Goal: Communication & Community: Answer question/provide support

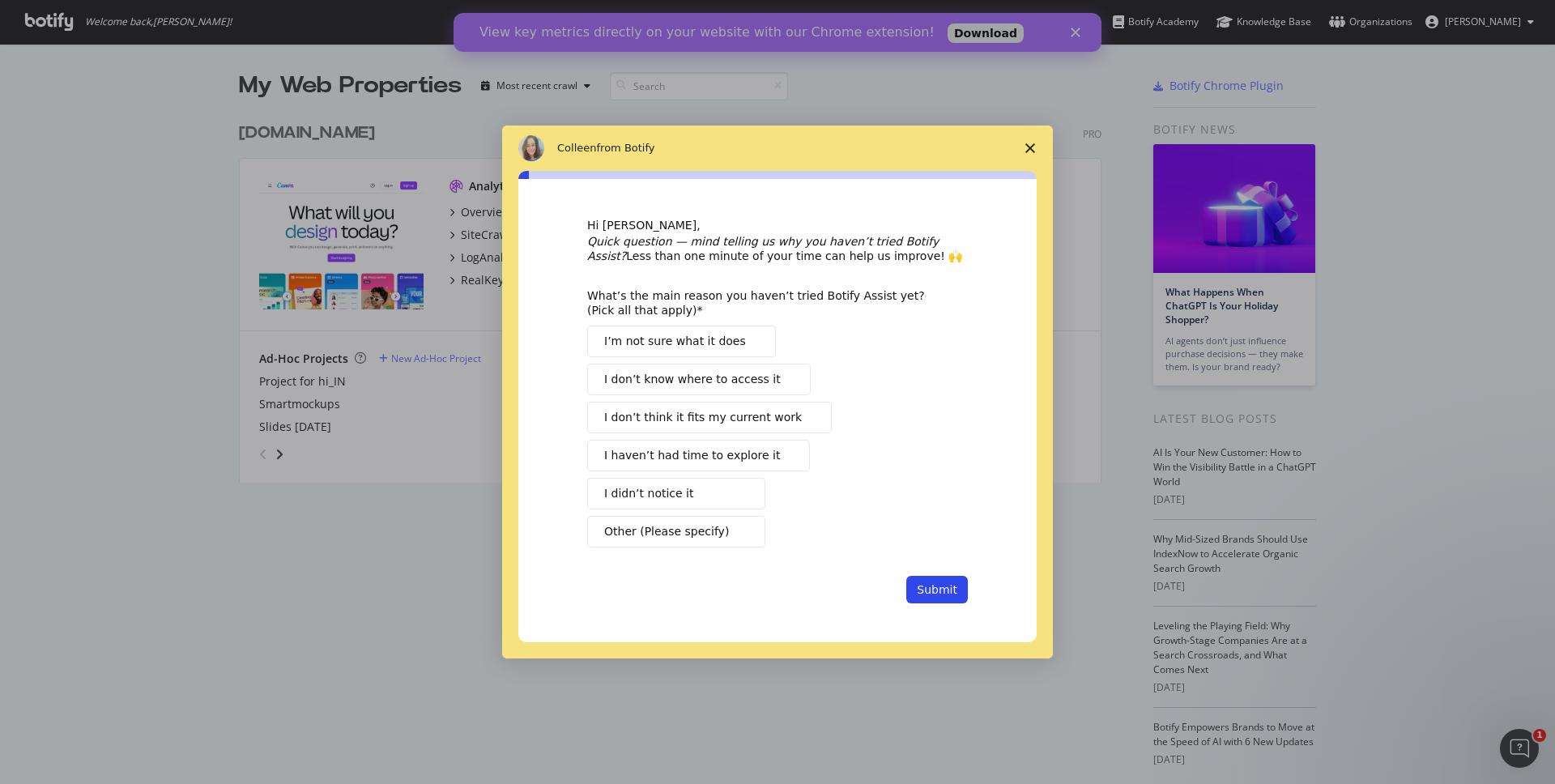
click at [716, 455] on span "I haven’t had time to explore it" at bounding box center [692, 455] width 176 height 17
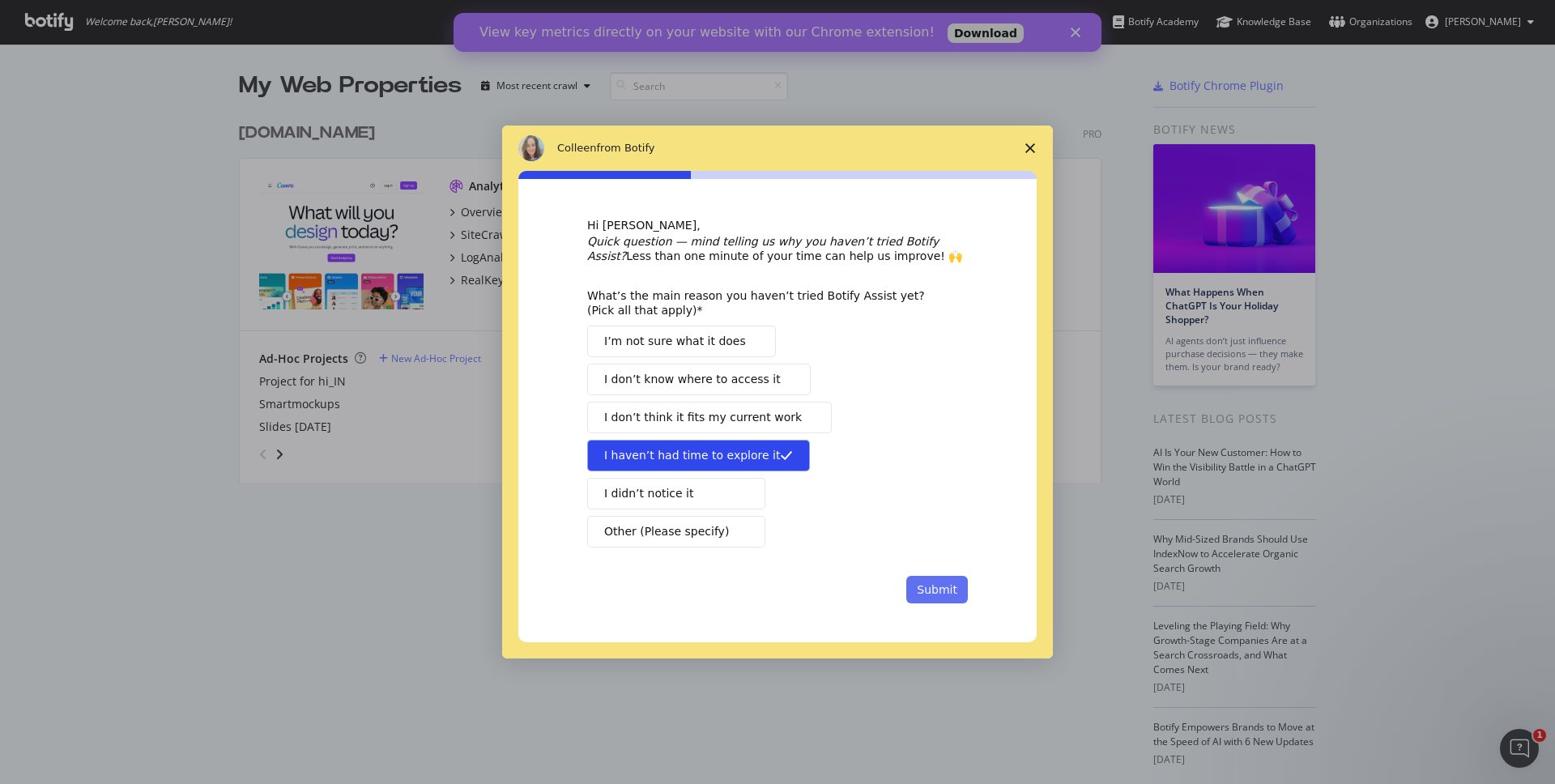
click at [924, 588] on button "Submit" at bounding box center [937, 589] width 62 height 28
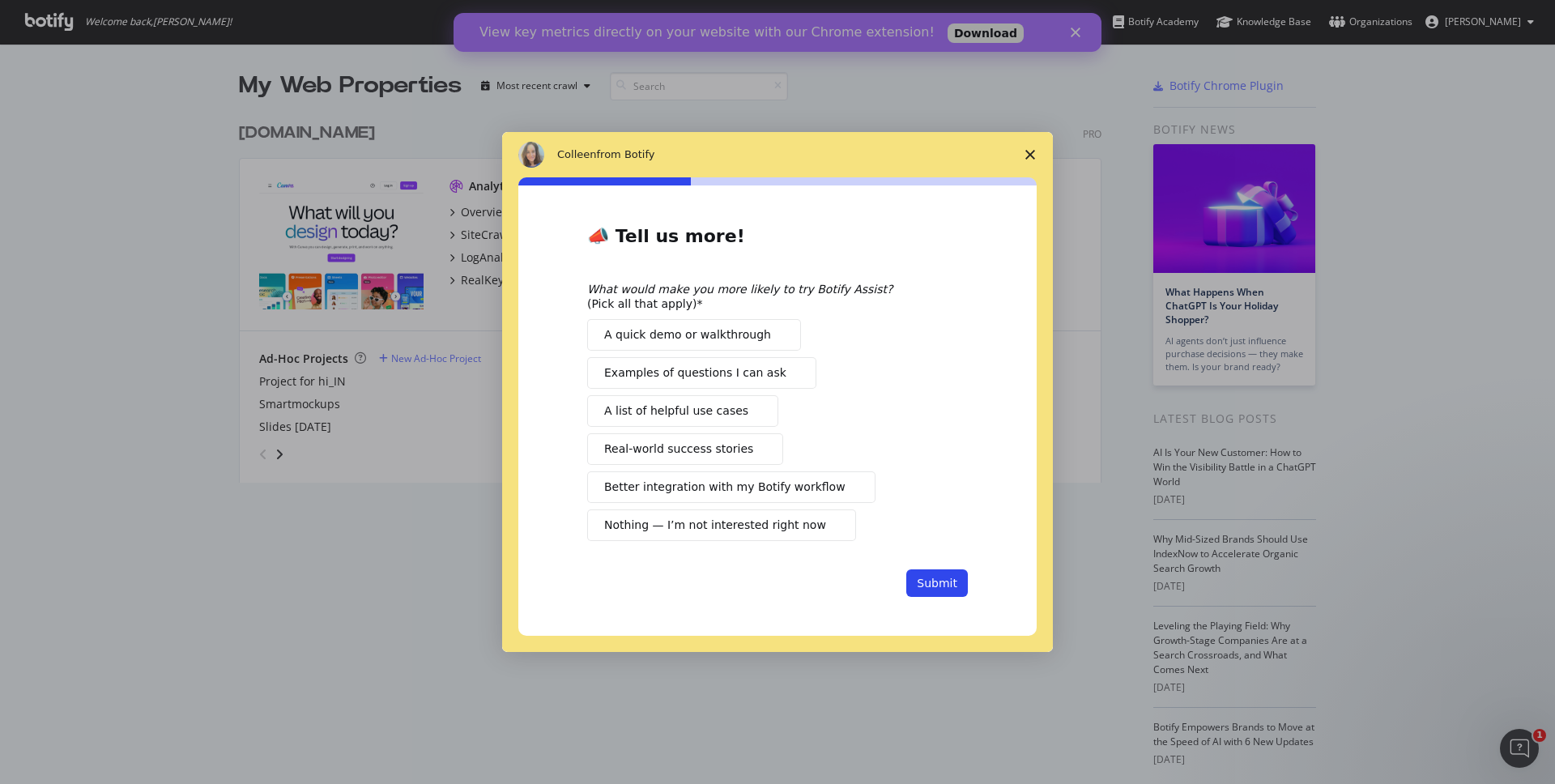
click at [752, 337] on span "A quick demo or walkthrough" at bounding box center [687, 335] width 167 height 17
click at [764, 369] on span "Examples of questions I can ask" at bounding box center [695, 372] width 182 height 17
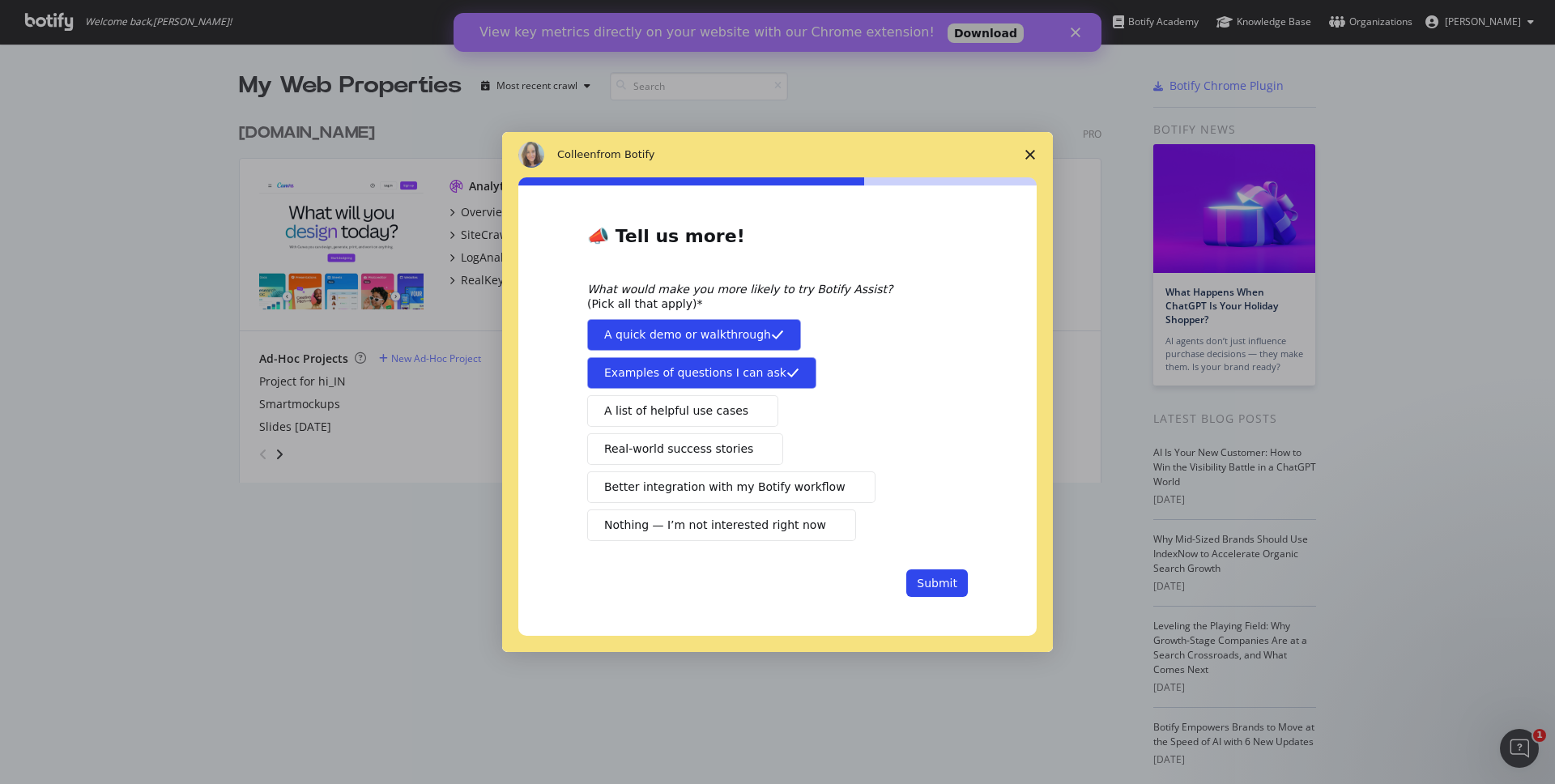
click at [748, 410] on span "Intercom messenger" at bounding box center [755, 410] width 13 height 13
click at [930, 587] on button "Submit" at bounding box center [937, 583] width 62 height 28
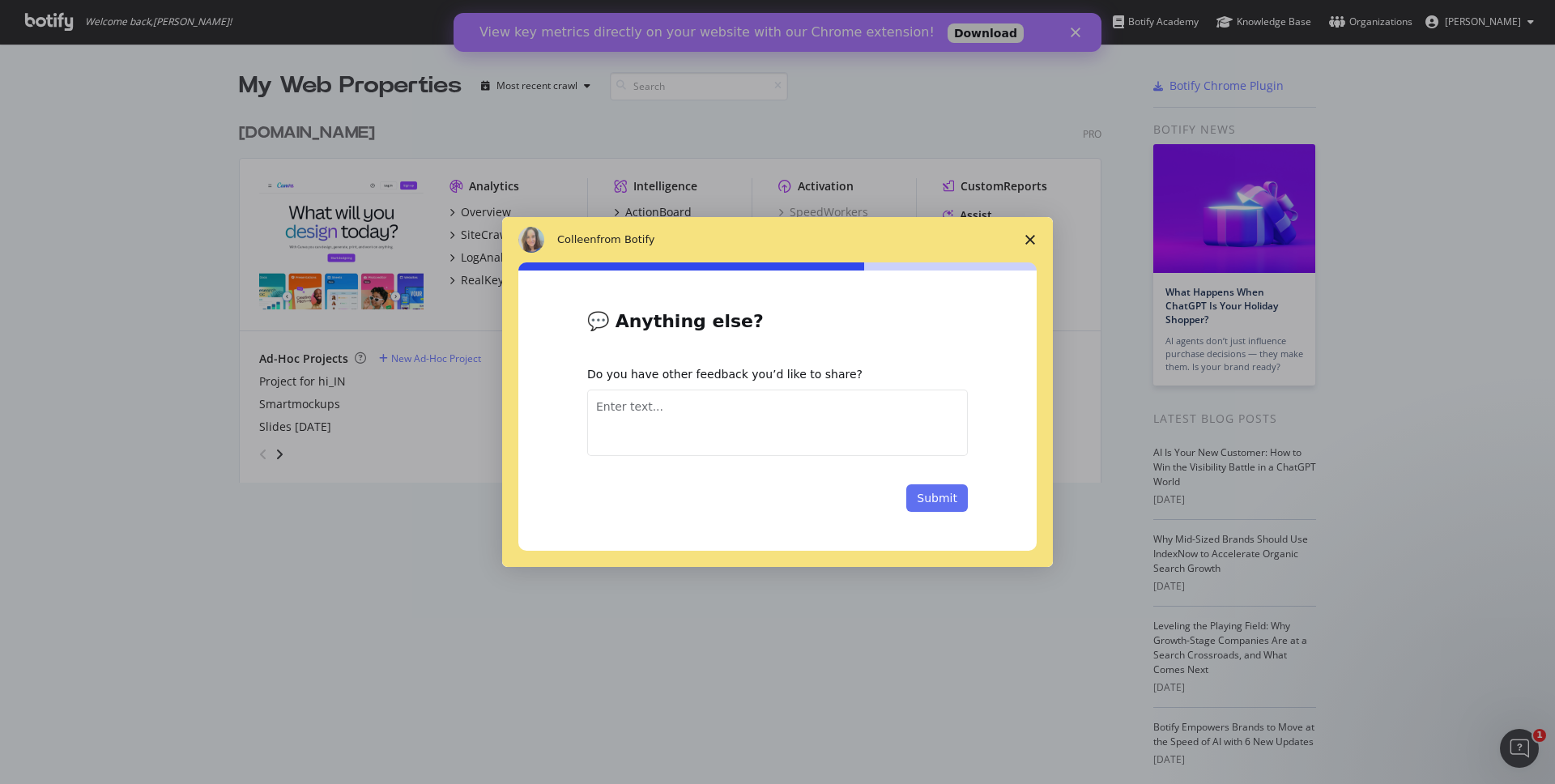
click at [954, 501] on button "Submit" at bounding box center [937, 498] width 62 height 28
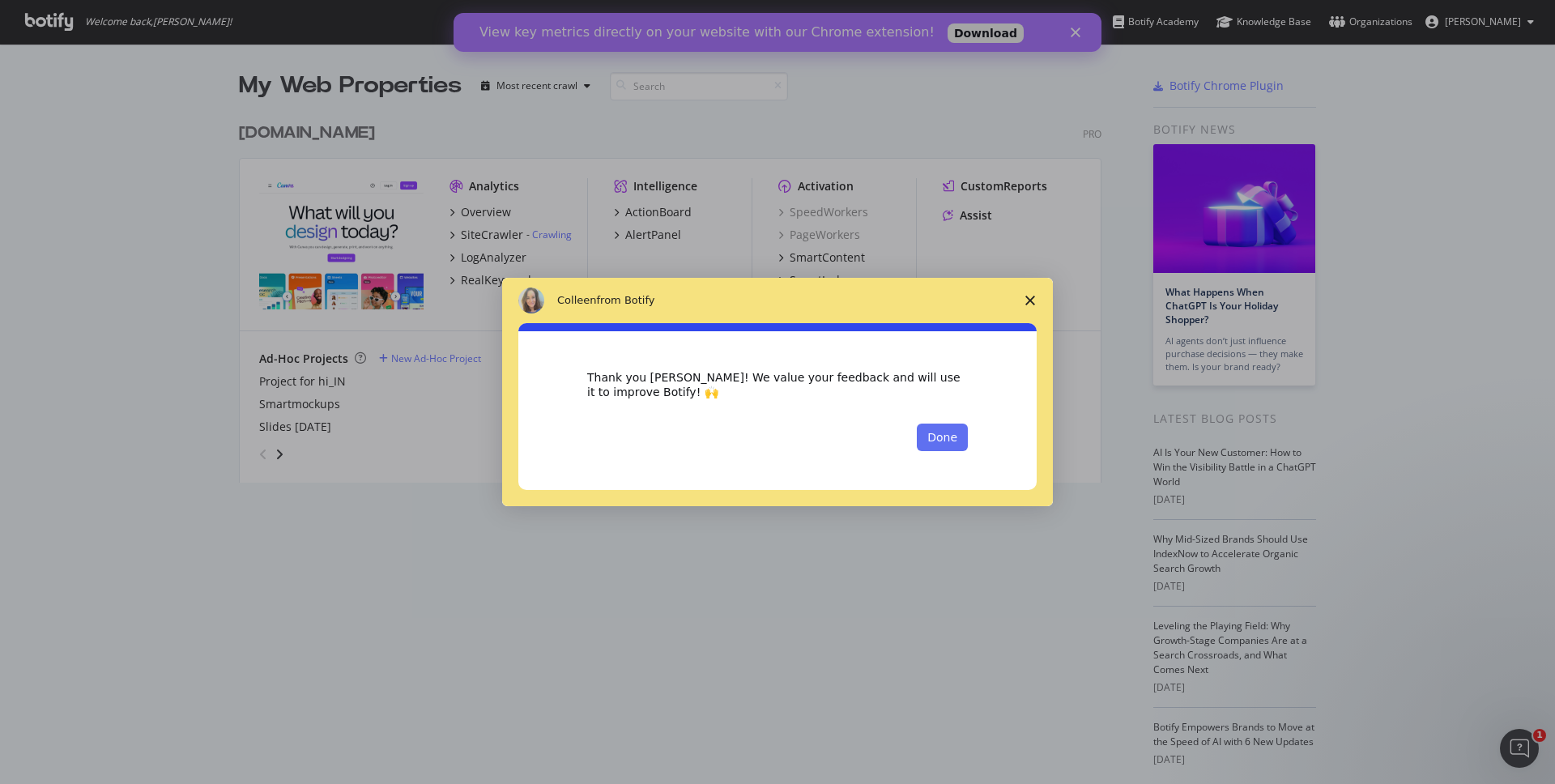
click at [958, 440] on button "Done" at bounding box center [942, 437] width 51 height 28
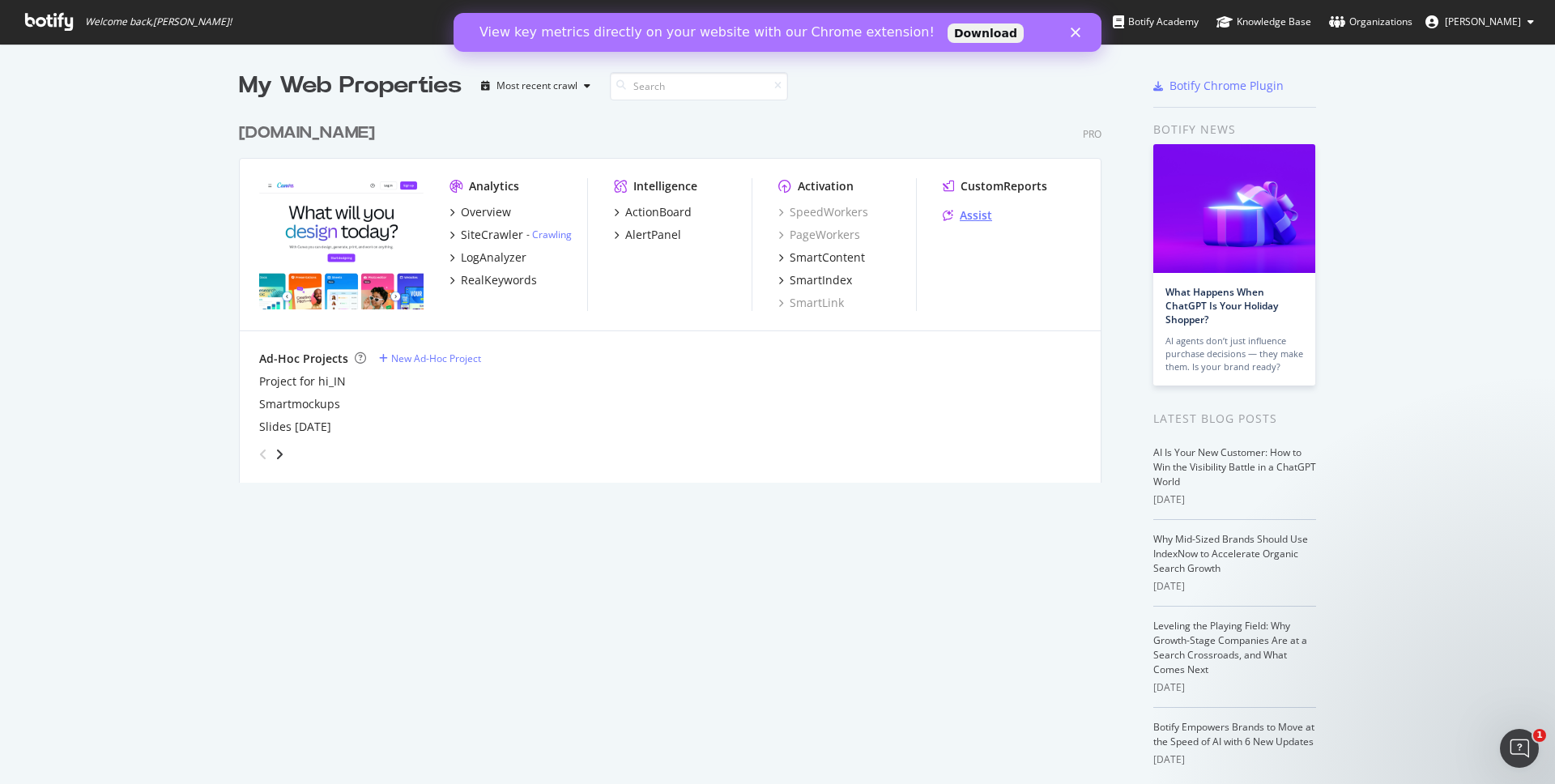
click at [974, 216] on div "Assist" at bounding box center [976, 215] width 32 height 16
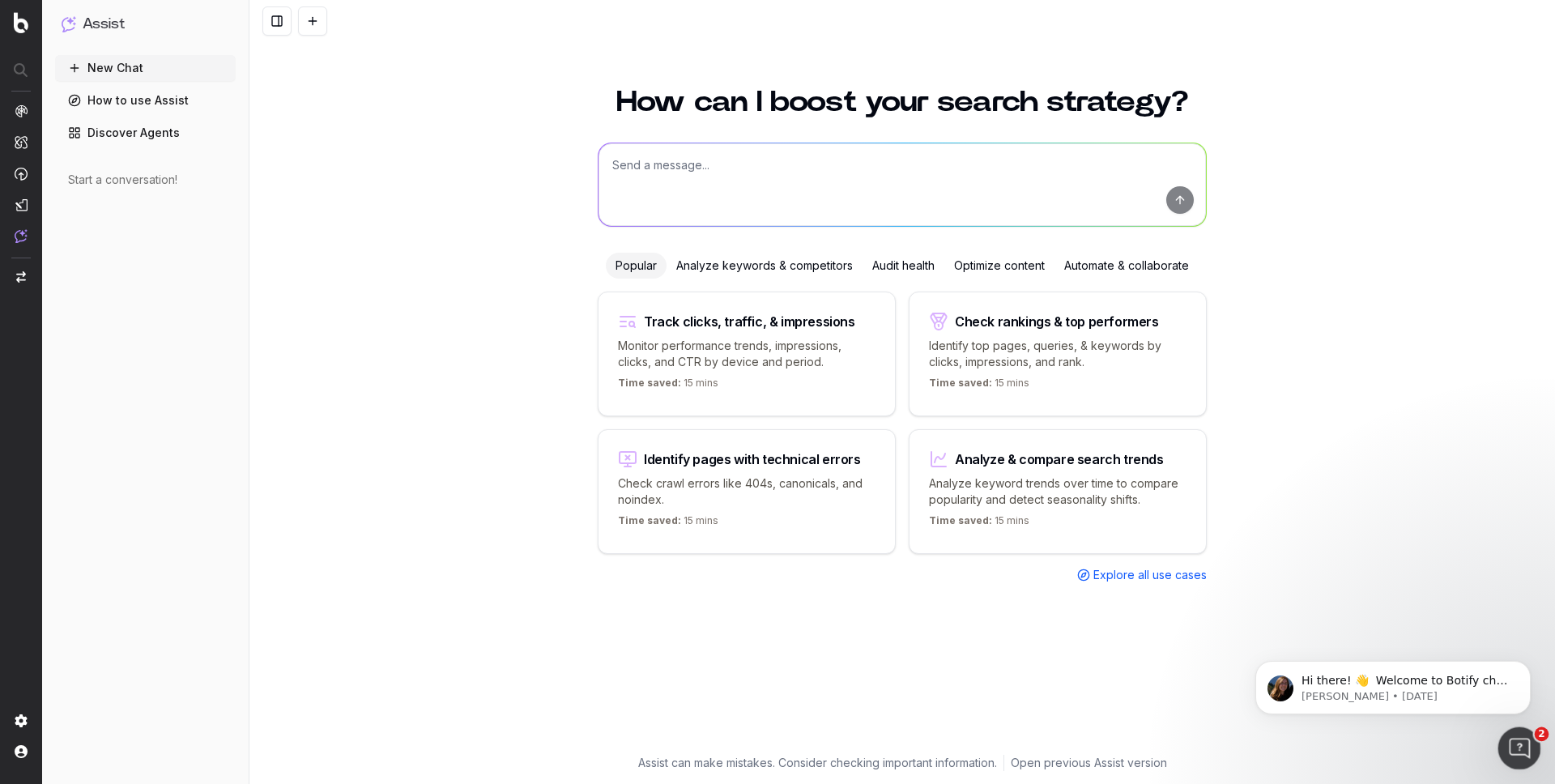
click at [1519, 745] on icon "Open Intercom Messenger" at bounding box center [1517, 746] width 27 height 27
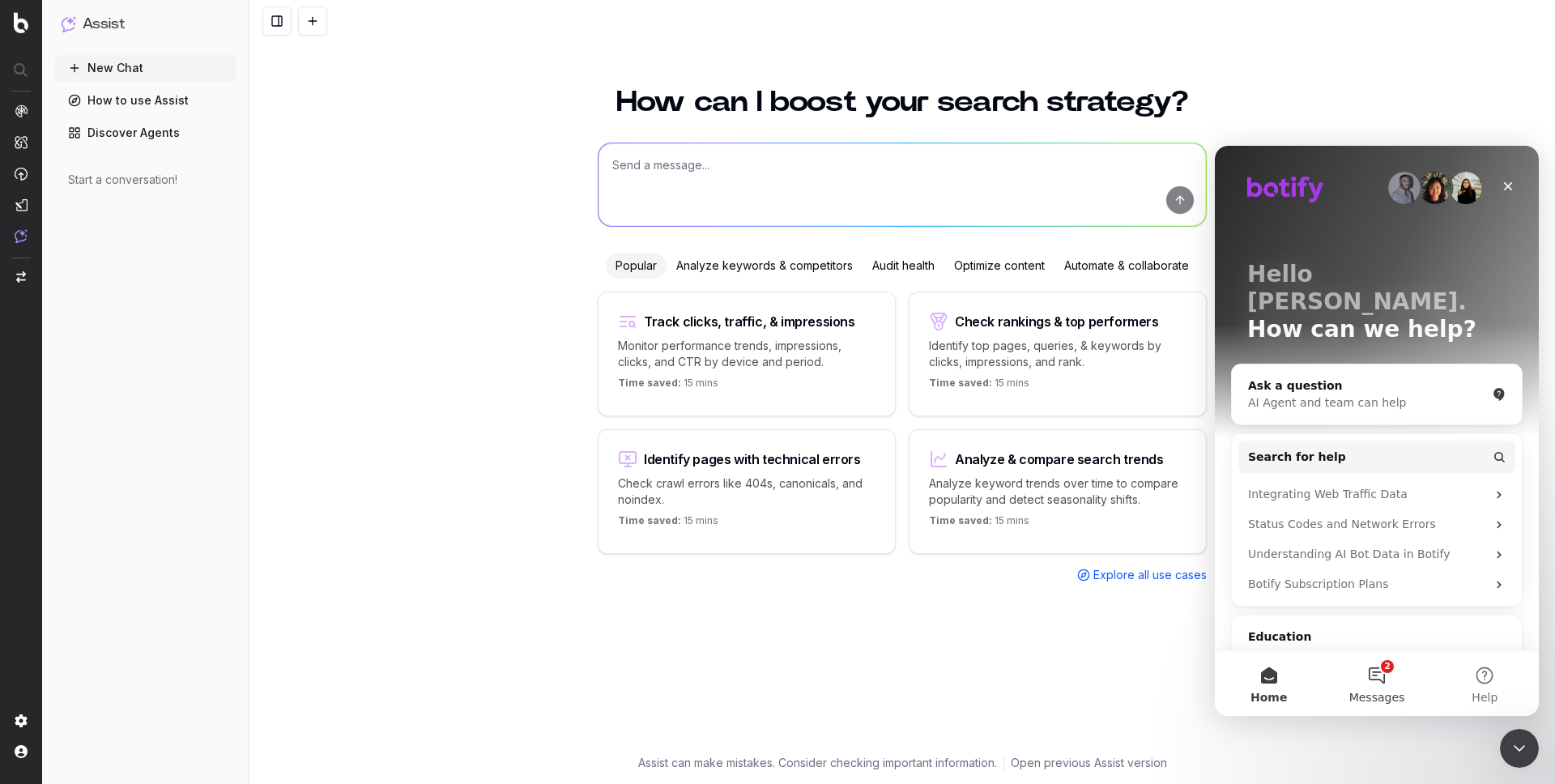
click at [1371, 680] on button "2 Messages" at bounding box center [1376, 684] width 108 height 65
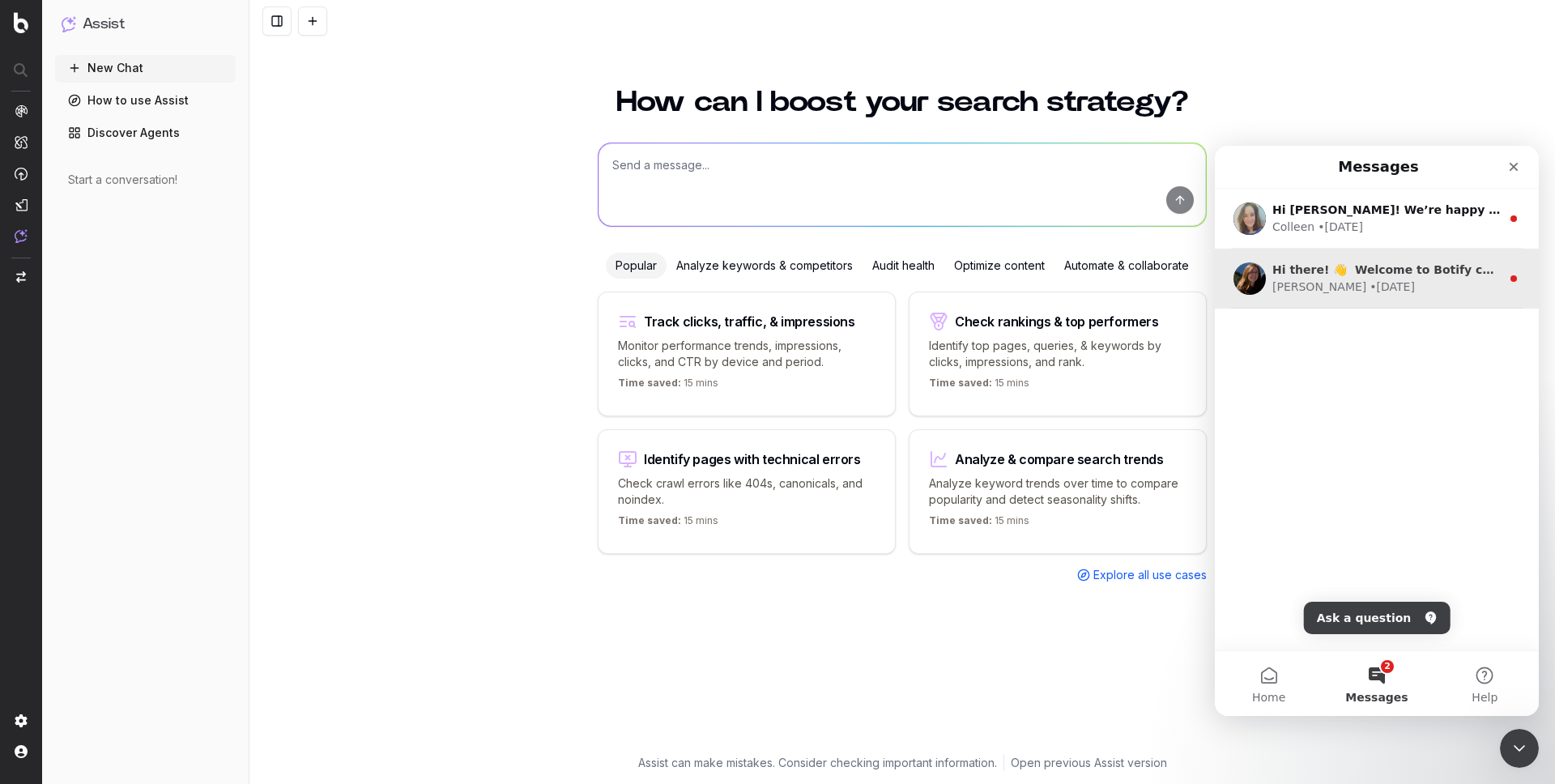
click at [1402, 287] on div "Laura • 13w ago" at bounding box center [1386, 287] width 229 height 17
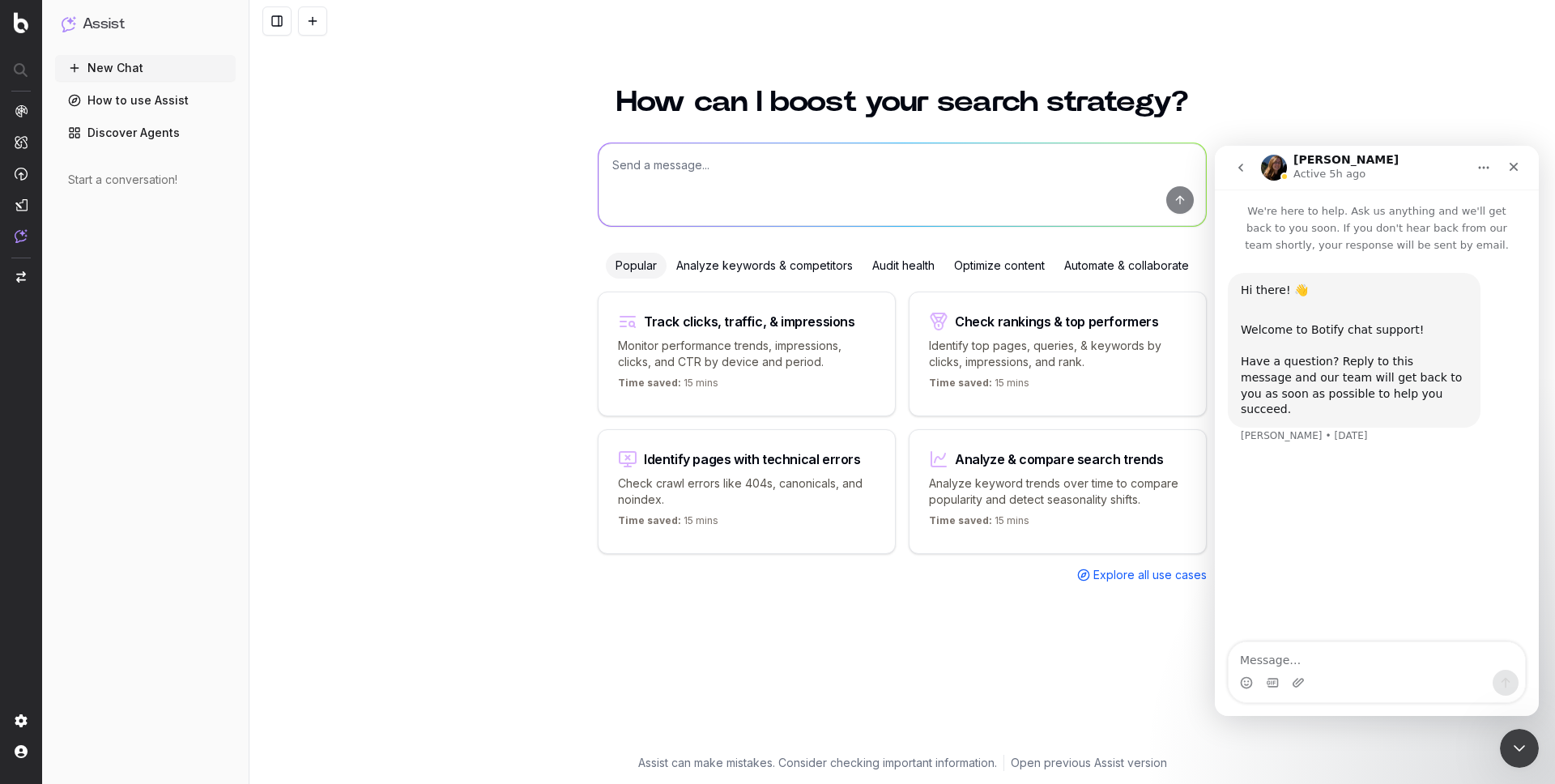
click at [1239, 158] on button "go back" at bounding box center [1241, 168] width 31 height 30
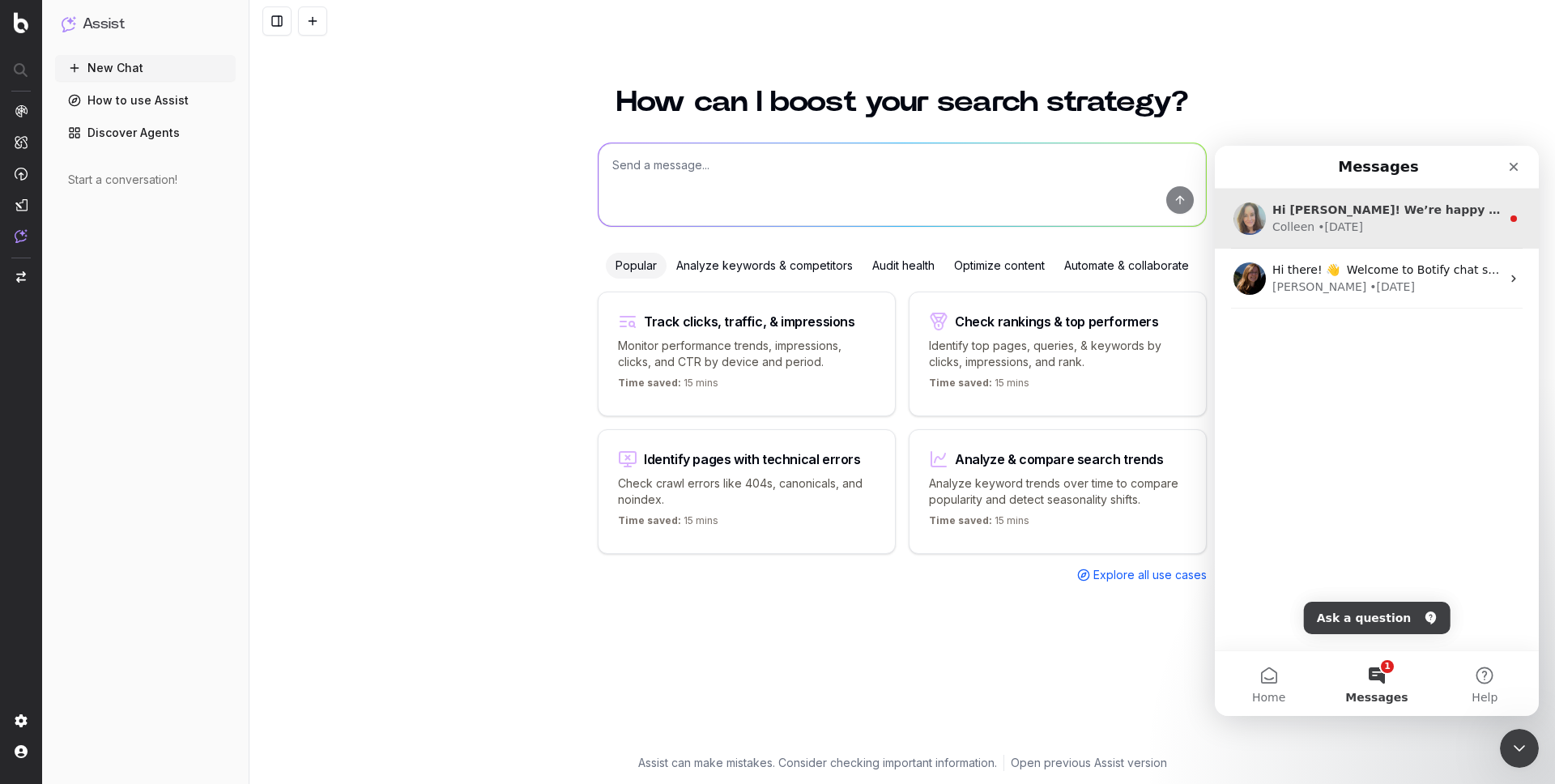
click at [1376, 231] on div "Colleen • 4w ago" at bounding box center [1386, 227] width 229 height 17
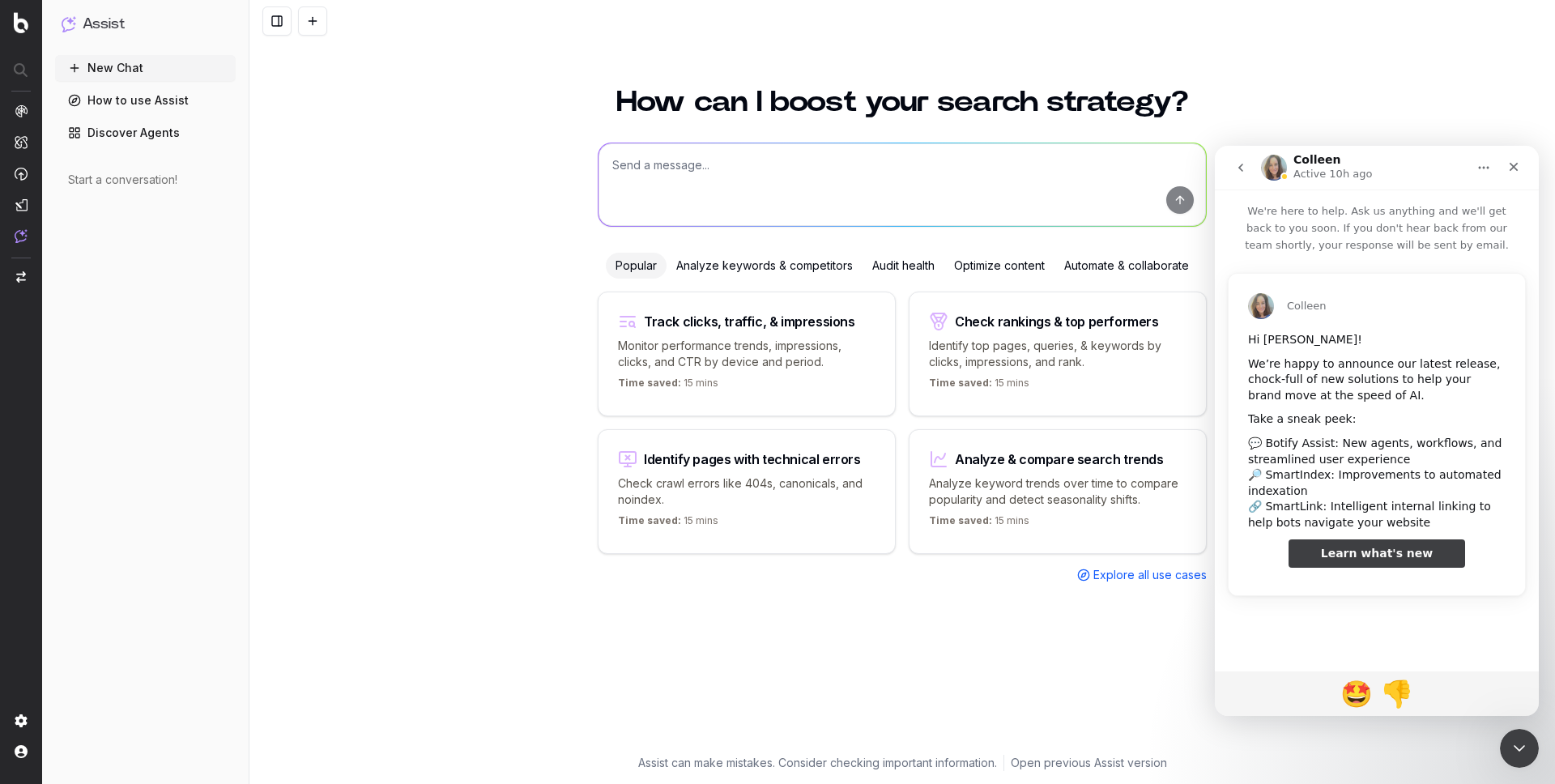
click at [1248, 174] on button "go back" at bounding box center [1241, 168] width 31 height 30
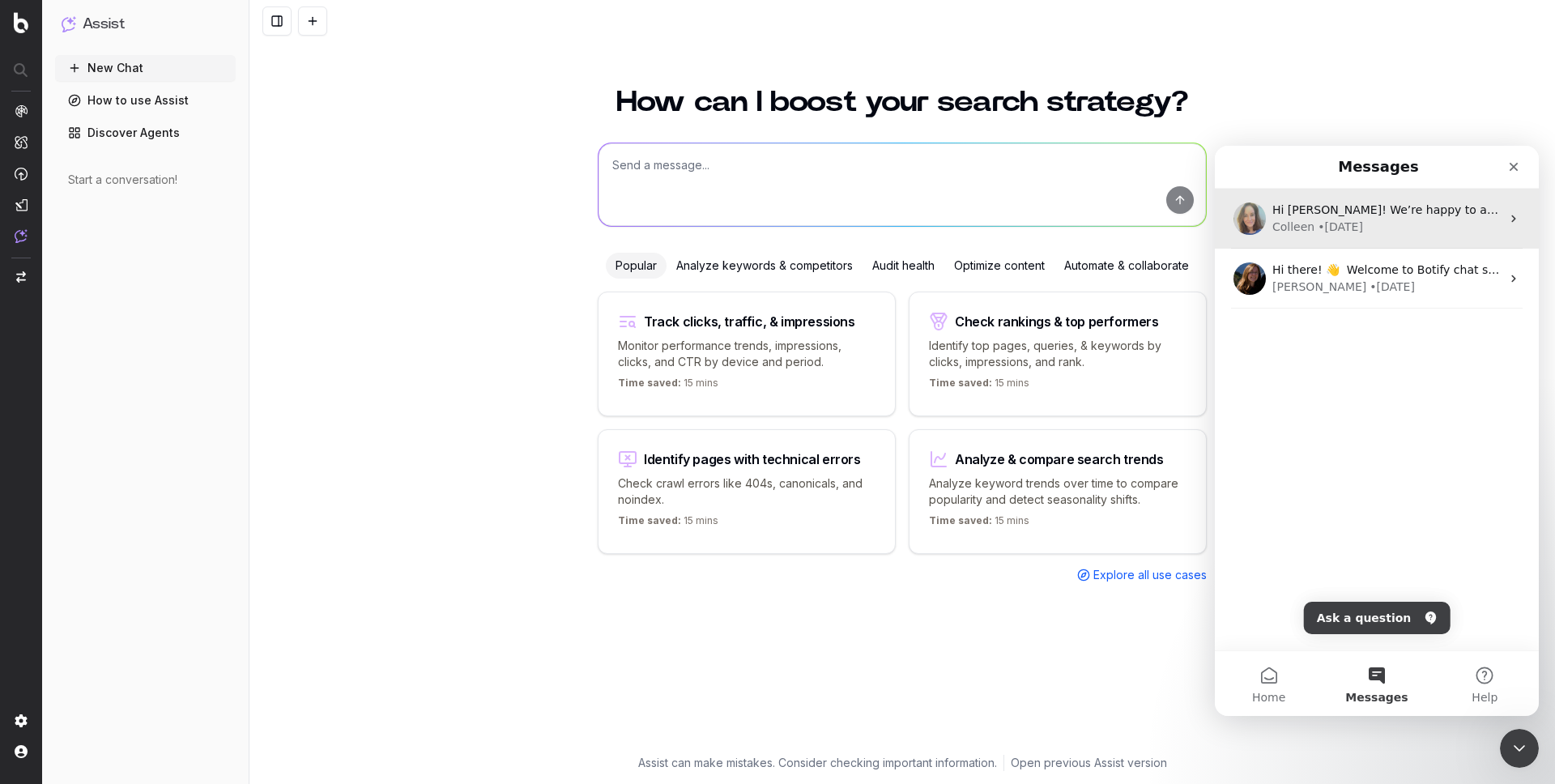
click at [1435, 231] on div "Colleen • 4w ago" at bounding box center [1386, 227] width 229 height 17
